Goal: Transaction & Acquisition: Purchase product/service

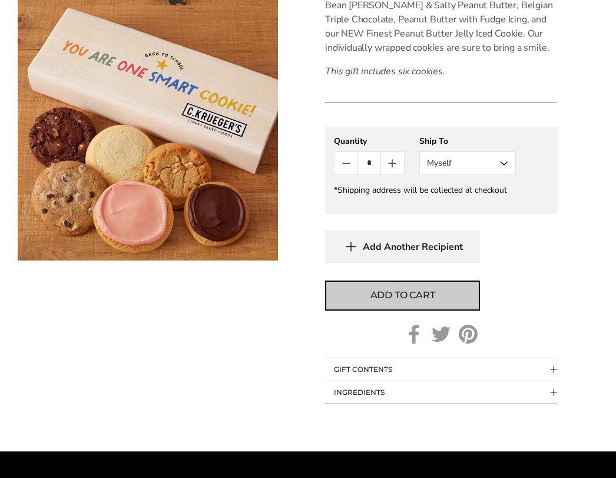
click at [407, 293] on span "Add to cart" at bounding box center [403, 295] width 65 height 14
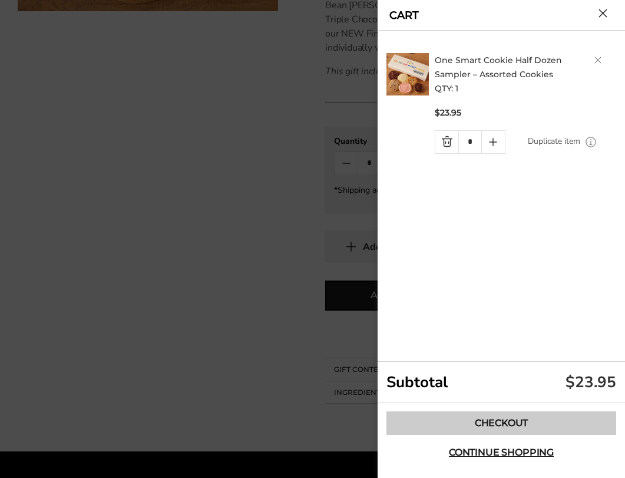
click at [544, 430] on link "Checkout" at bounding box center [501, 423] width 230 height 24
click at [548, 424] on link "Checkout" at bounding box center [501, 423] width 230 height 24
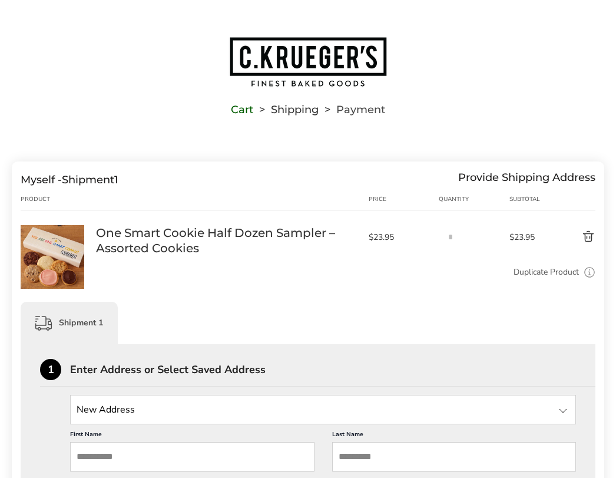
click at [325, 75] on img "Go to home page" at bounding box center [308, 62] width 159 height 52
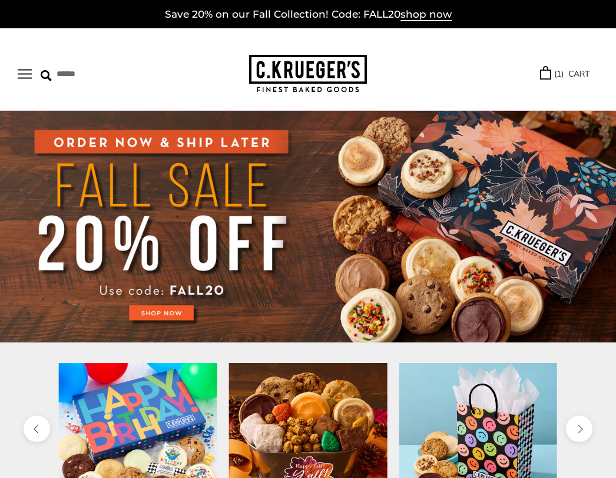
click at [556, 78] on link "( 1 ) CART" at bounding box center [564, 74] width 49 height 14
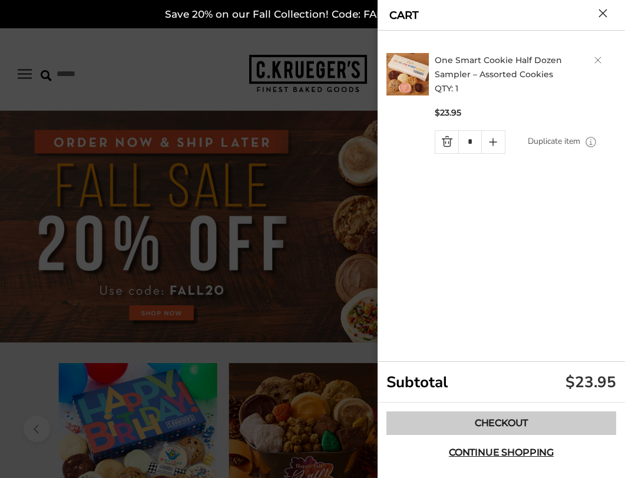
click at [487, 431] on link "Checkout" at bounding box center [501, 423] width 230 height 24
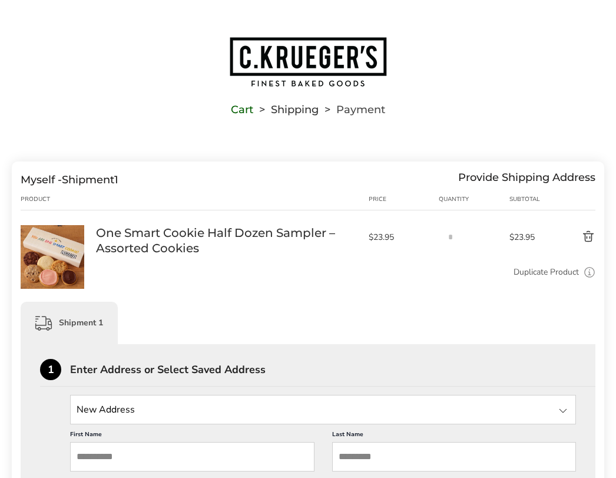
click at [247, 110] on link "Cart" at bounding box center [242, 109] width 22 height 8
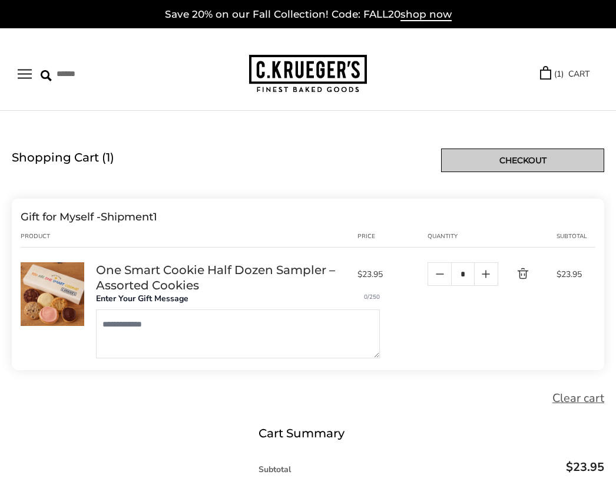
scroll to position [118, 0]
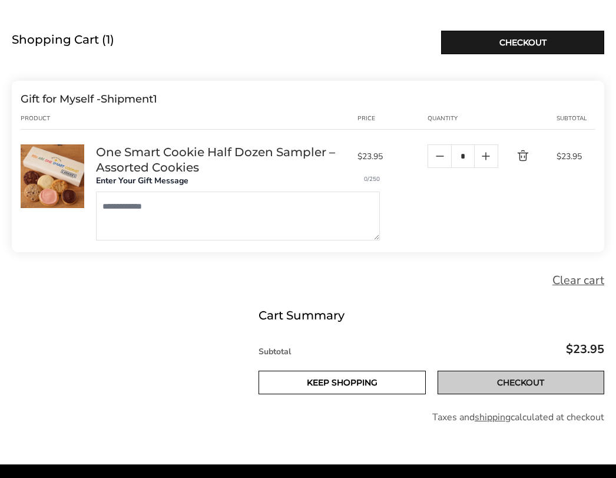
click at [526, 389] on link "Checkout" at bounding box center [521, 383] width 167 height 24
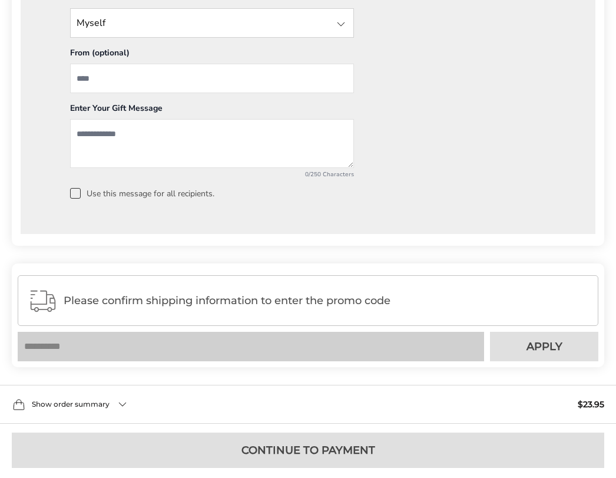
scroll to position [1009, 0]
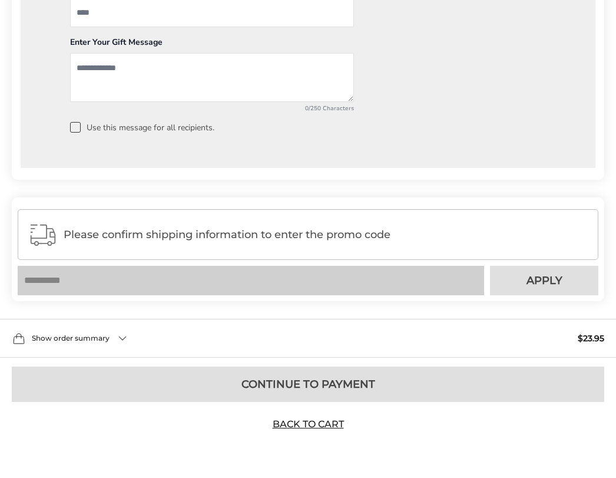
click at [170, 245] on div "Please confirm shipping information to enter the promo code" at bounding box center [308, 234] width 581 height 51
